Goal: Task Accomplishment & Management: Use online tool/utility

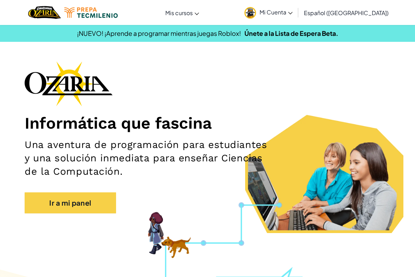
click at [48, 208] on link "Ir a mi panel" at bounding box center [70, 202] width 91 height 21
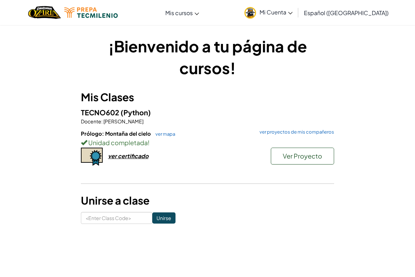
click at [309, 153] on span "Ver Proyecto" at bounding box center [302, 156] width 39 height 8
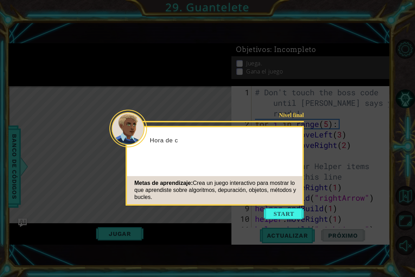
scroll to position [643, 0]
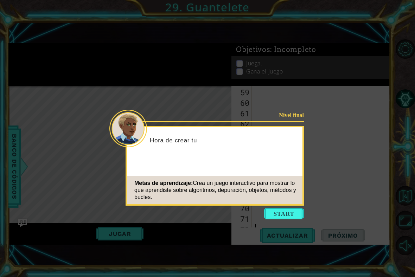
click at [285, 213] on button "Start" at bounding box center [284, 213] width 40 height 11
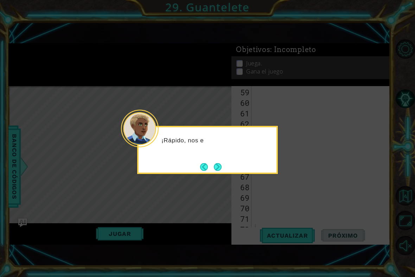
click at [272, 164] on div "¡Rápido, nos e" at bounding box center [207, 150] width 141 height 48
click at [217, 163] on button "Next" at bounding box center [218, 167] width 8 height 8
click at [220, 170] on button "Next" at bounding box center [218, 167] width 8 height 8
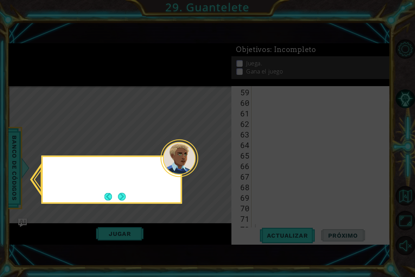
click at [220, 167] on icon at bounding box center [207, 138] width 415 height 277
click at [217, 170] on icon at bounding box center [207, 138] width 415 height 277
click at [118, 198] on button "Next" at bounding box center [122, 197] width 8 height 8
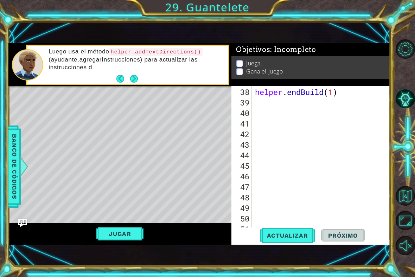
scroll to position [425, 0]
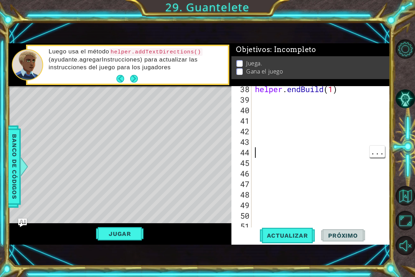
click at [134, 81] on button "Next" at bounding box center [134, 79] width 8 height 8
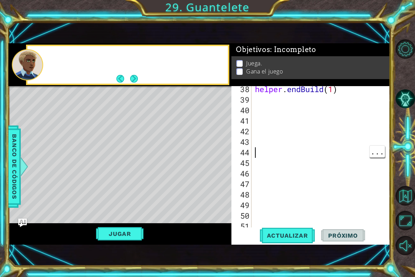
click at [134, 79] on button "Next" at bounding box center [134, 79] width 8 height 8
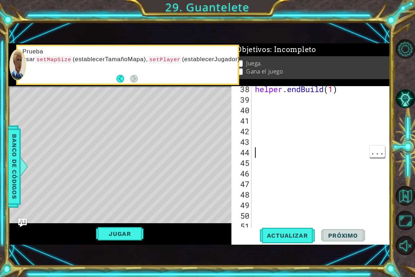
click at [262, 155] on div "helper . endBuild ( 1 )" at bounding box center [323, 168] width 139 height 169
click at [102, 230] on button "Jugar" at bounding box center [119, 233] width 47 height 13
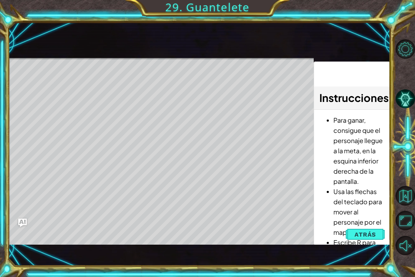
click at [363, 234] on span "Atrás" at bounding box center [364, 234] width 21 height 7
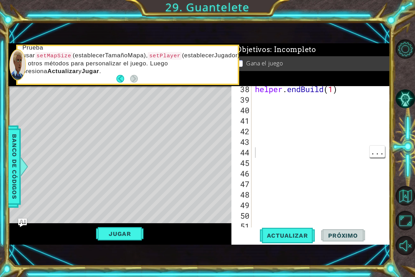
click at [269, 150] on div "helper . endBuild ( 1 )" at bounding box center [323, 168] width 139 height 169
click at [122, 235] on button "Jugar" at bounding box center [119, 233] width 47 height 13
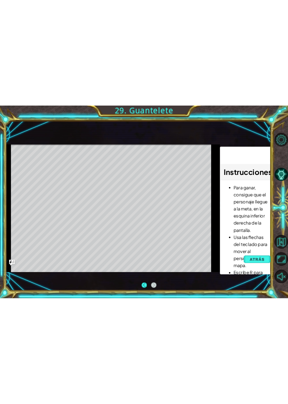
scroll to position [0, 0]
